Goal: Transaction & Acquisition: Purchase product/service

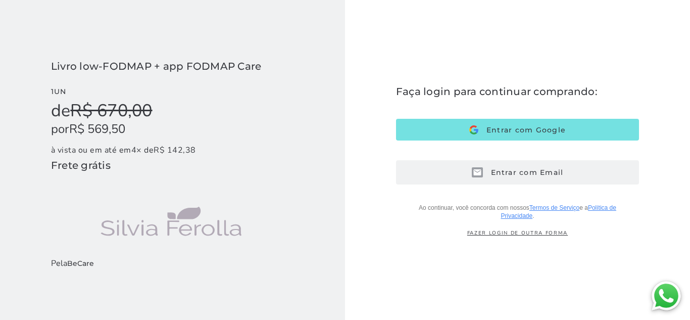
click at [517, 174] on span "Entrar com Email" at bounding box center [523, 172] width 81 height 9
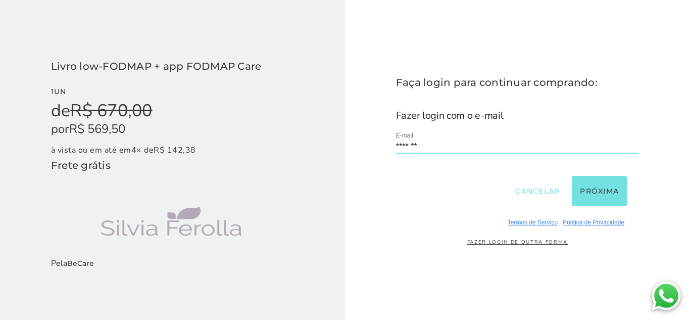
type input "**********"
click at [598, 186] on button "Próxima" at bounding box center [599, 191] width 55 height 30
